Goal: Task Accomplishment & Management: Use online tool/utility

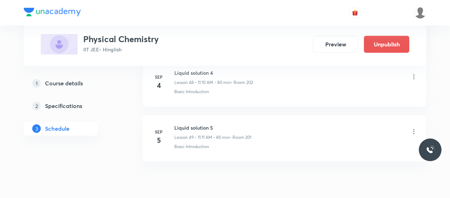
scroll to position [3076, 0]
